Goal: Book appointment/travel/reservation

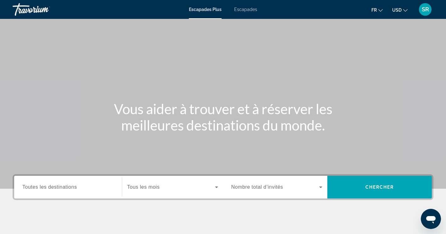
click at [243, 10] on span "Escapades" at bounding box center [245, 9] width 23 height 5
click at [69, 183] on div "Widget de recherche" at bounding box center [67, 188] width 91 height 18
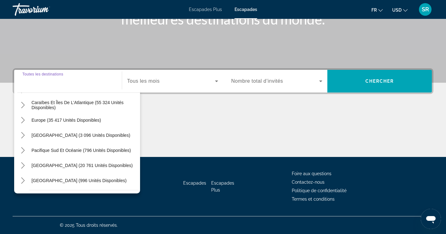
scroll to position [49, 0]
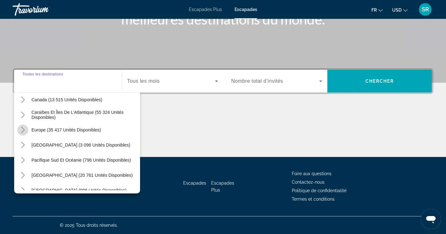
click at [24, 134] on mat-icon "Toggle Europe (35 417 unités disponibles) sous-menu" at bounding box center [22, 130] width 11 height 11
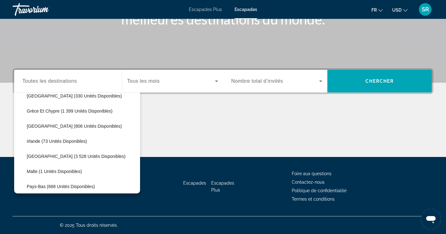
scroll to position [205, 0]
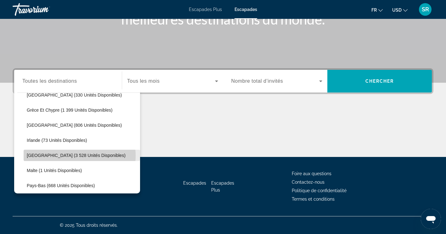
click at [74, 156] on span "[GEOGRAPHIC_DATA] (3 528 unités disponibles)" at bounding box center [76, 155] width 99 height 5
type input "**********"
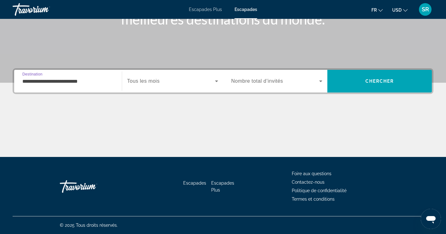
click at [192, 81] on span "Widget de recherche" at bounding box center [171, 81] width 88 height 8
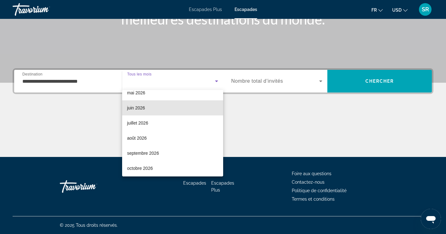
scroll to position [129, 0]
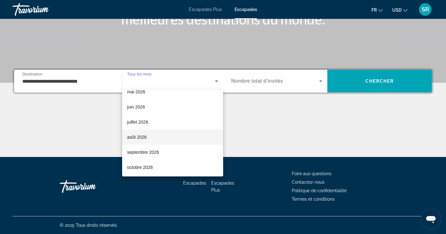
click at [170, 139] on mat-option "août 2026" at bounding box center [172, 137] width 101 height 15
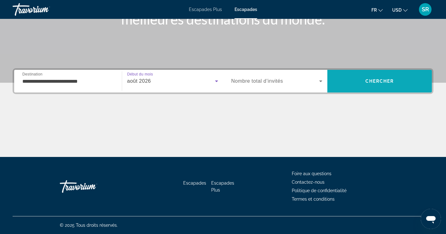
click at [381, 74] on span "Rechercher" at bounding box center [380, 81] width 105 height 15
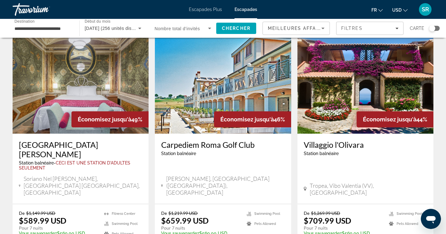
scroll to position [480, 0]
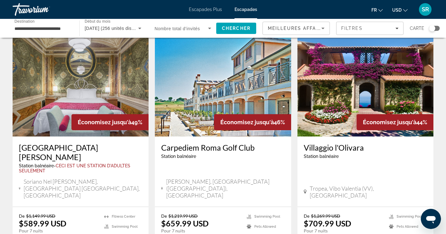
click at [239, 143] on h3 "Carpediem Roma Golf Club" at bounding box center [222, 147] width 123 height 9
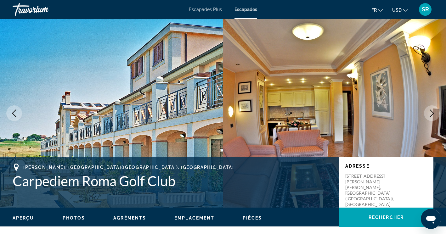
click at [434, 116] on icon "Image suivante" at bounding box center [432, 114] width 8 height 8
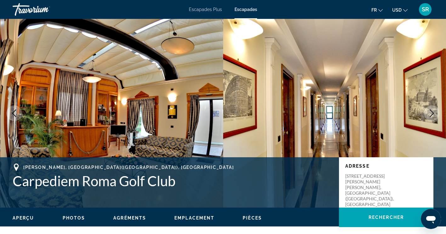
click at [432, 114] on icon "Image suivante" at bounding box center [432, 114] width 8 height 8
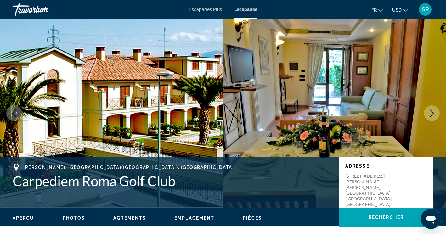
click at [433, 116] on icon "Image suivante" at bounding box center [432, 114] width 8 height 8
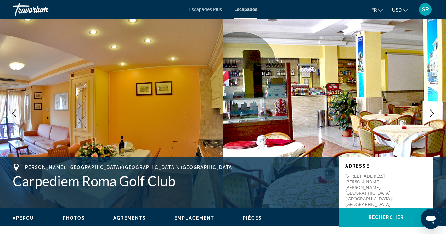
click at [434, 116] on icon "Image suivante" at bounding box center [432, 114] width 8 height 8
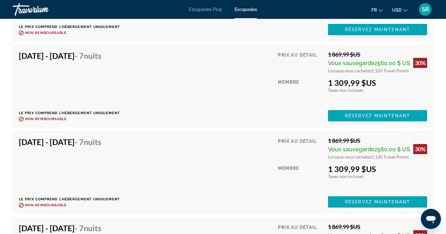
scroll to position [2009, 0]
